Goal: Task Accomplishment & Management: Use online tool/utility

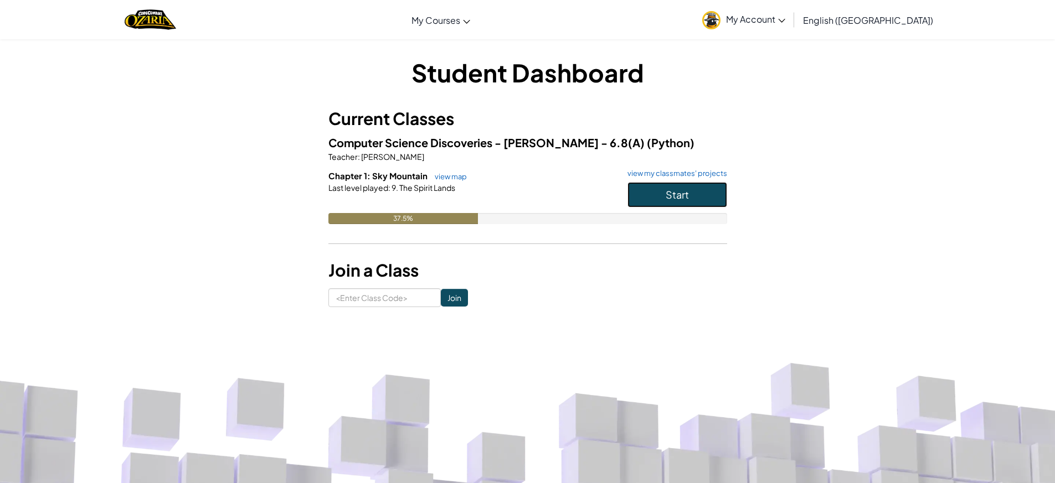
click at [637, 195] on button "Start" at bounding box center [677, 194] width 100 height 25
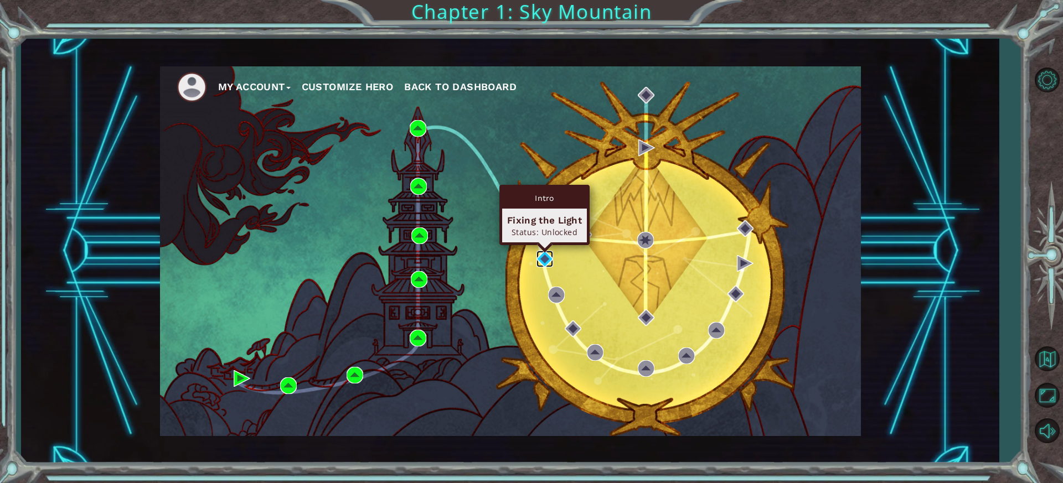
click at [549, 257] on img at bounding box center [545, 259] width 17 height 17
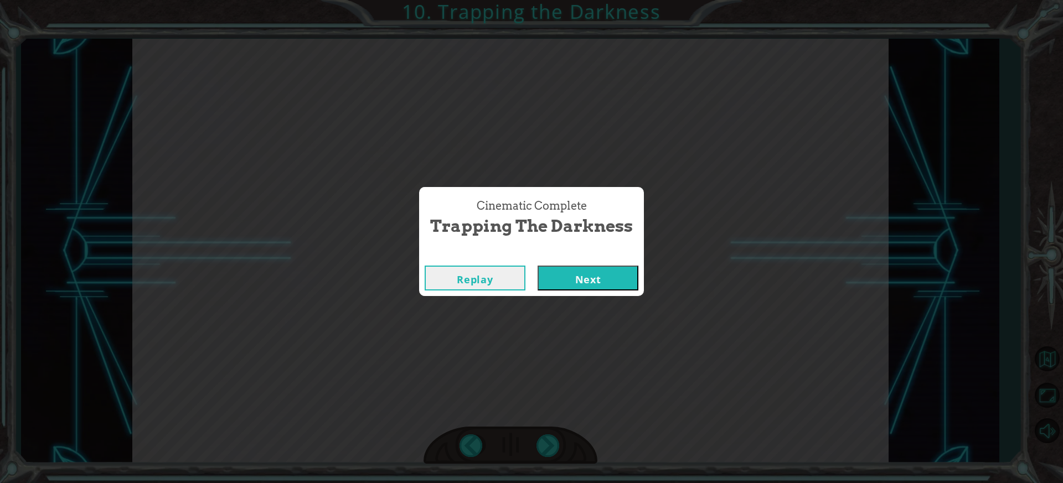
click at [597, 277] on button "Next" at bounding box center [588, 278] width 101 height 25
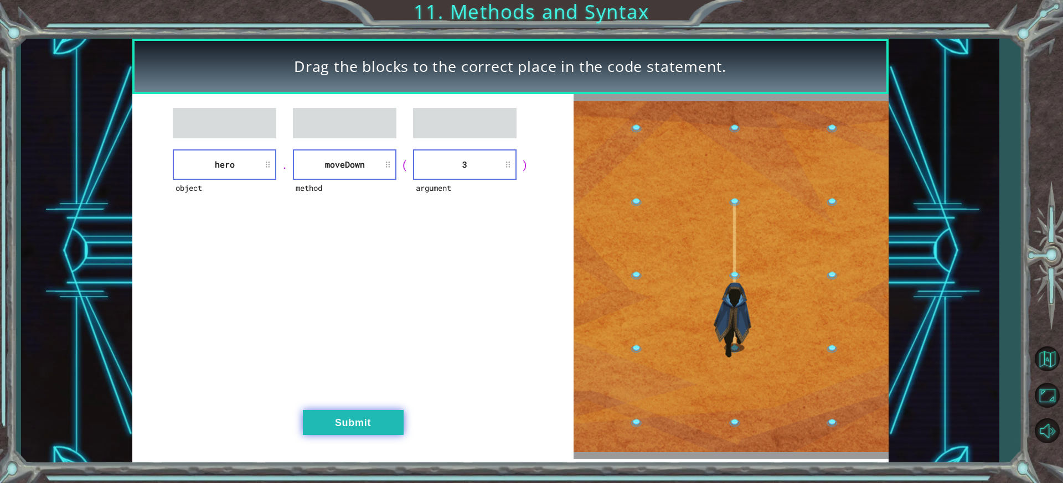
click at [380, 419] on button "Submit" at bounding box center [353, 422] width 101 height 25
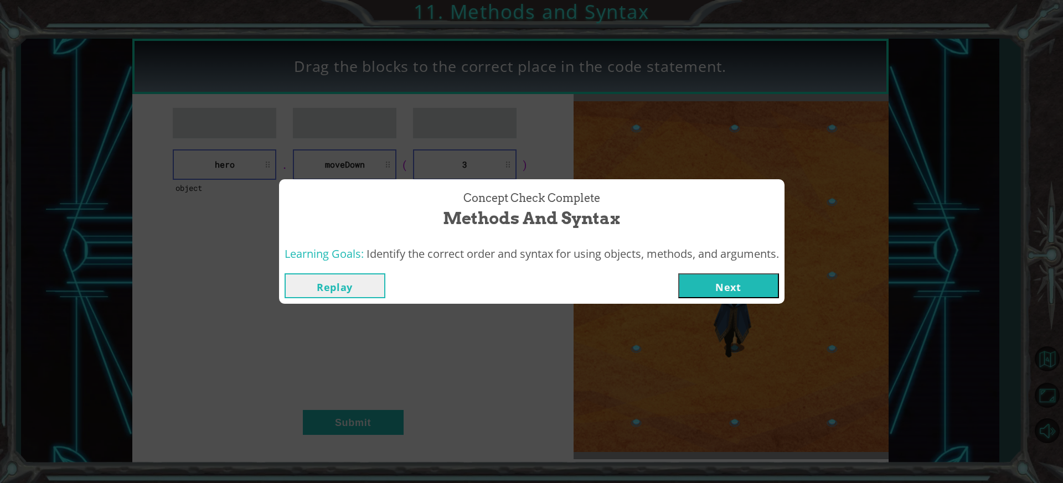
click at [701, 282] on button "Next" at bounding box center [728, 286] width 101 height 25
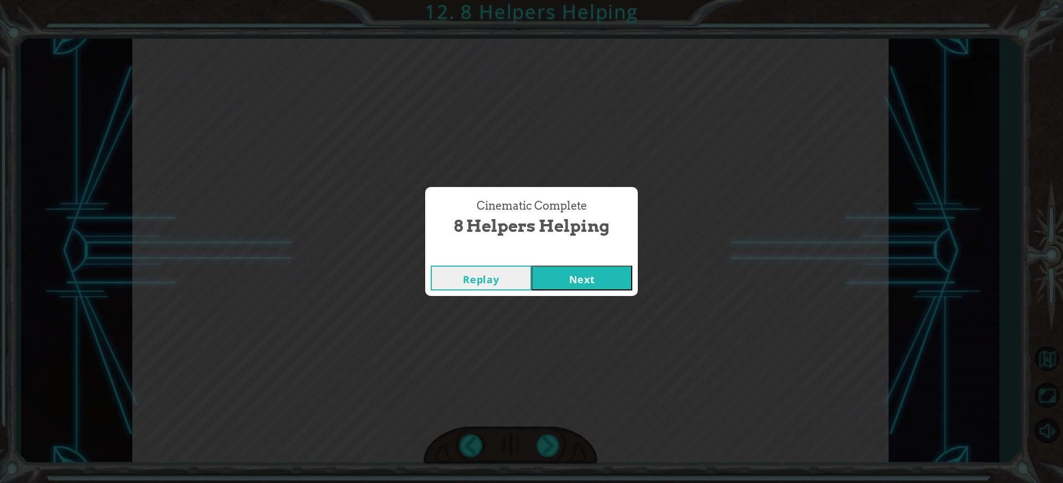
click at [593, 273] on button "Next" at bounding box center [582, 278] width 101 height 25
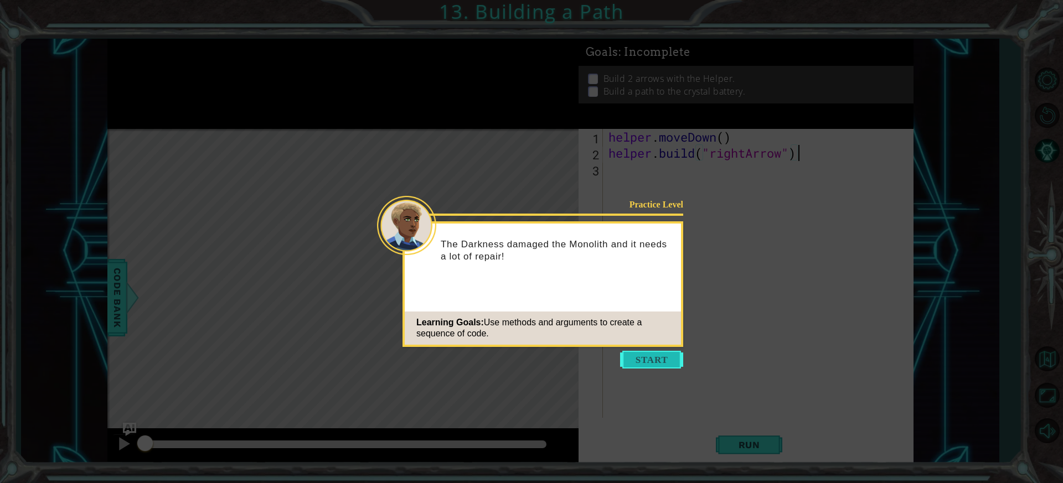
click at [678, 361] on button "Start" at bounding box center [651, 360] width 63 height 18
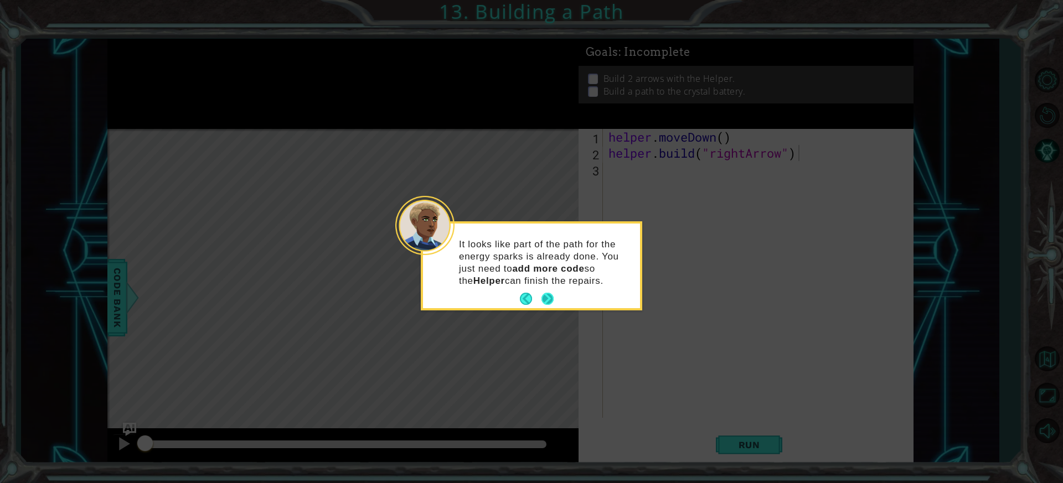
click at [550, 298] on button "Next" at bounding box center [548, 299] width 12 height 12
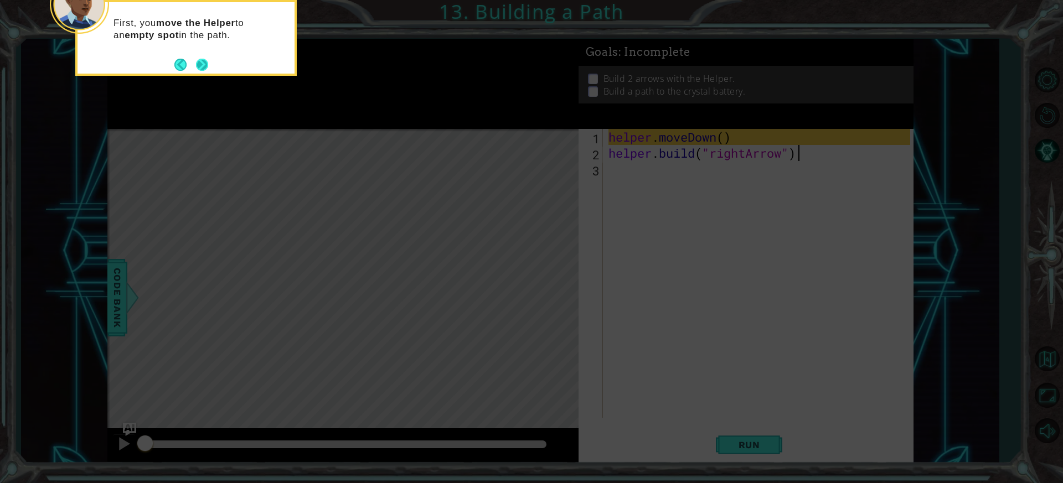
click at [204, 66] on button "Next" at bounding box center [202, 65] width 12 height 12
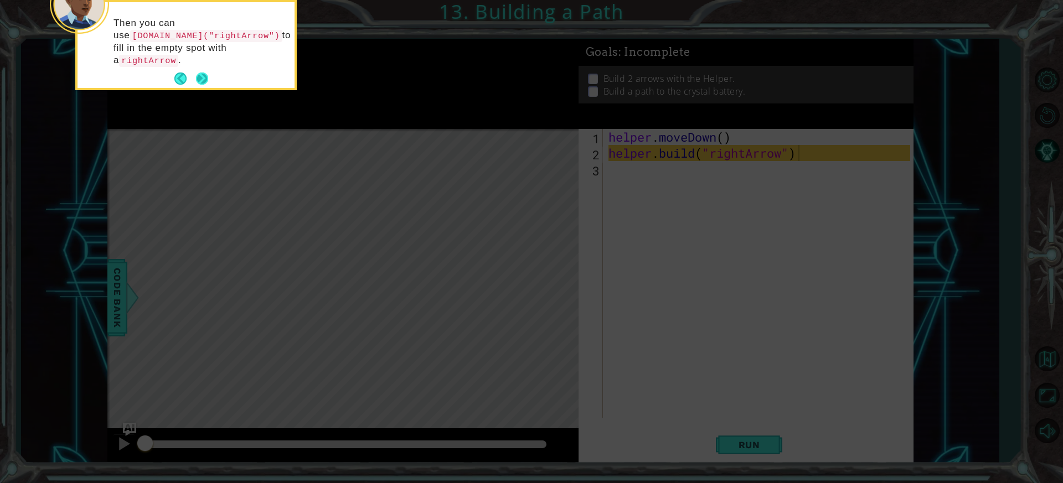
click at [203, 73] on button "Next" at bounding box center [202, 79] width 12 height 12
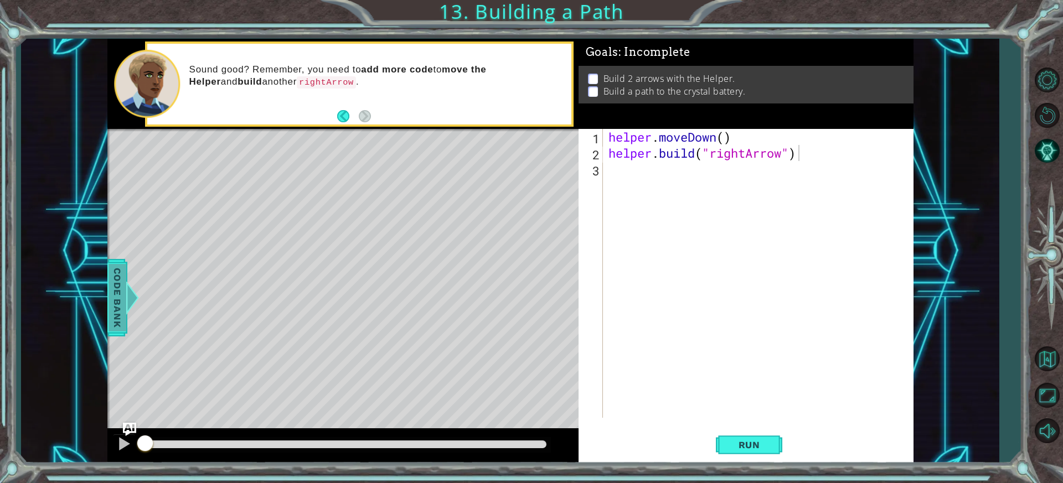
click at [117, 296] on span "Code Bank" at bounding box center [118, 298] width 18 height 68
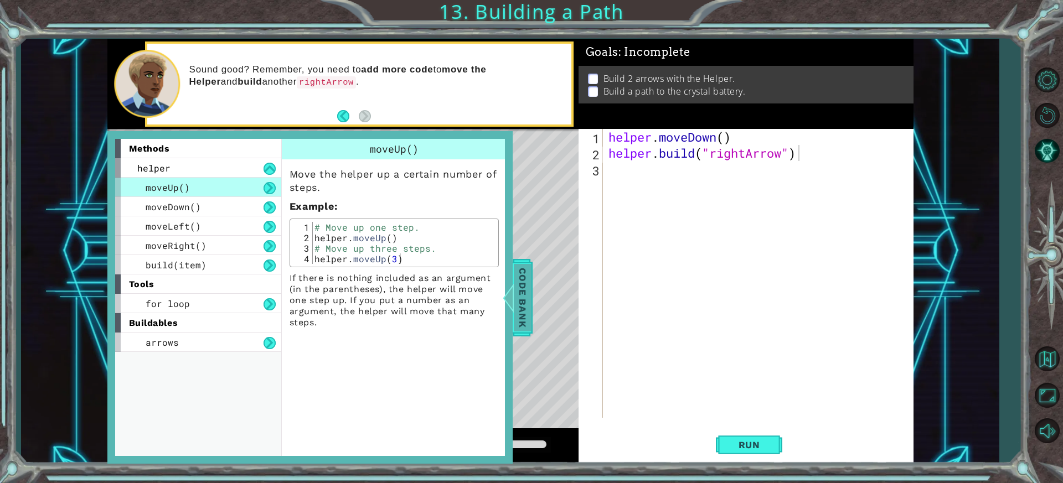
click at [520, 307] on span "Code Bank" at bounding box center [523, 298] width 18 height 68
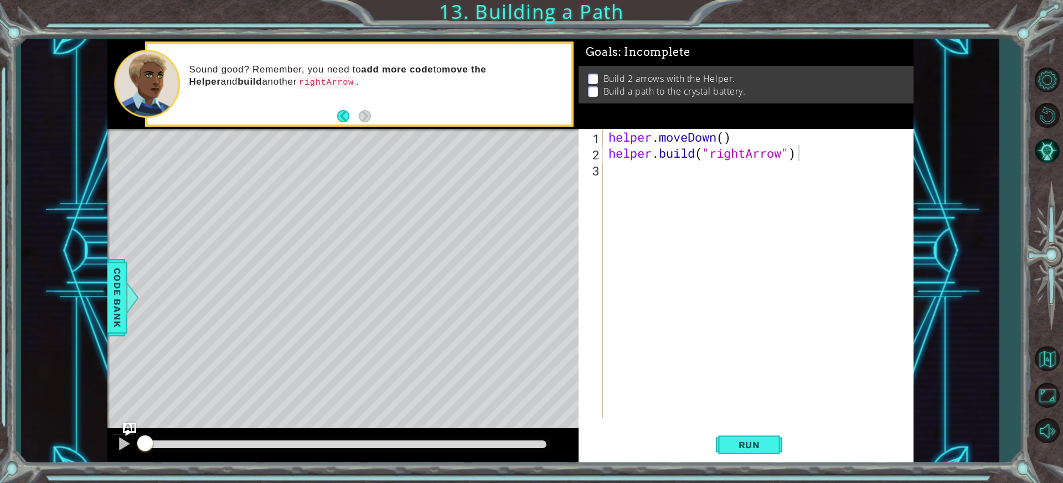
click at [652, 182] on div "helper . moveDown ( ) helper . build ( "rightArrow" )" at bounding box center [761, 289] width 310 height 321
type textarea "helper.moveRight(3)"
click at [631, 187] on div "helper . moveDown ( ) helper . build ( "rightArrow" ) helper . moveRight ( 3 )" at bounding box center [761, 289] width 310 height 321
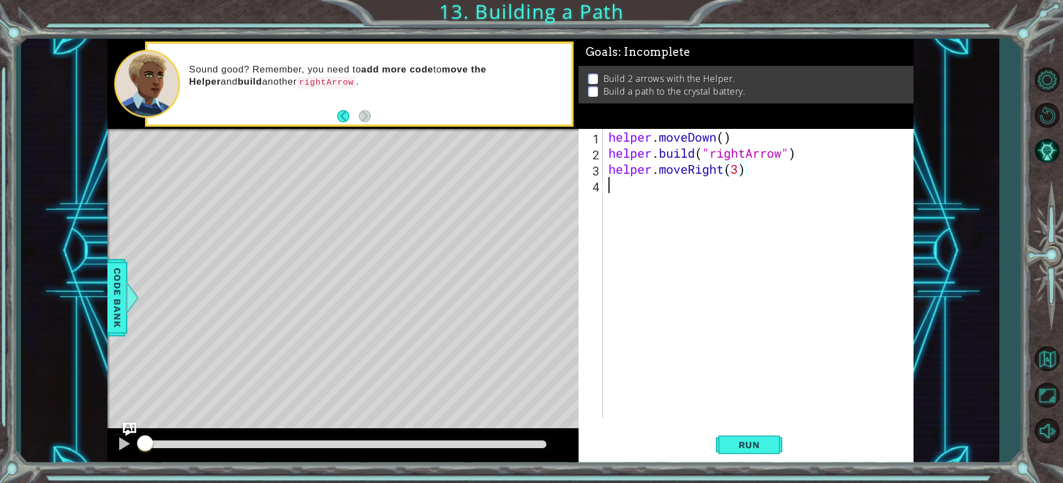
scroll to position [0, 0]
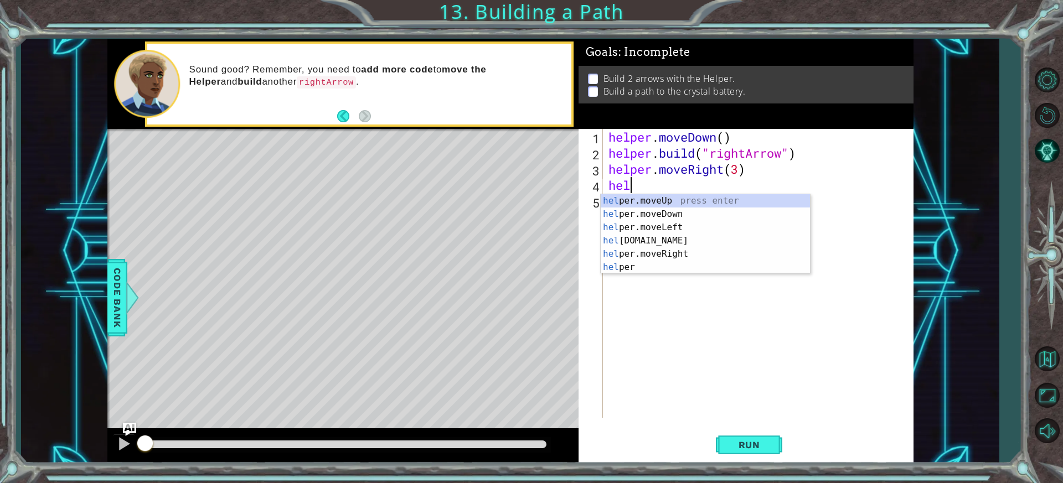
type textarea "hel"
